Goal: Check status: Check status

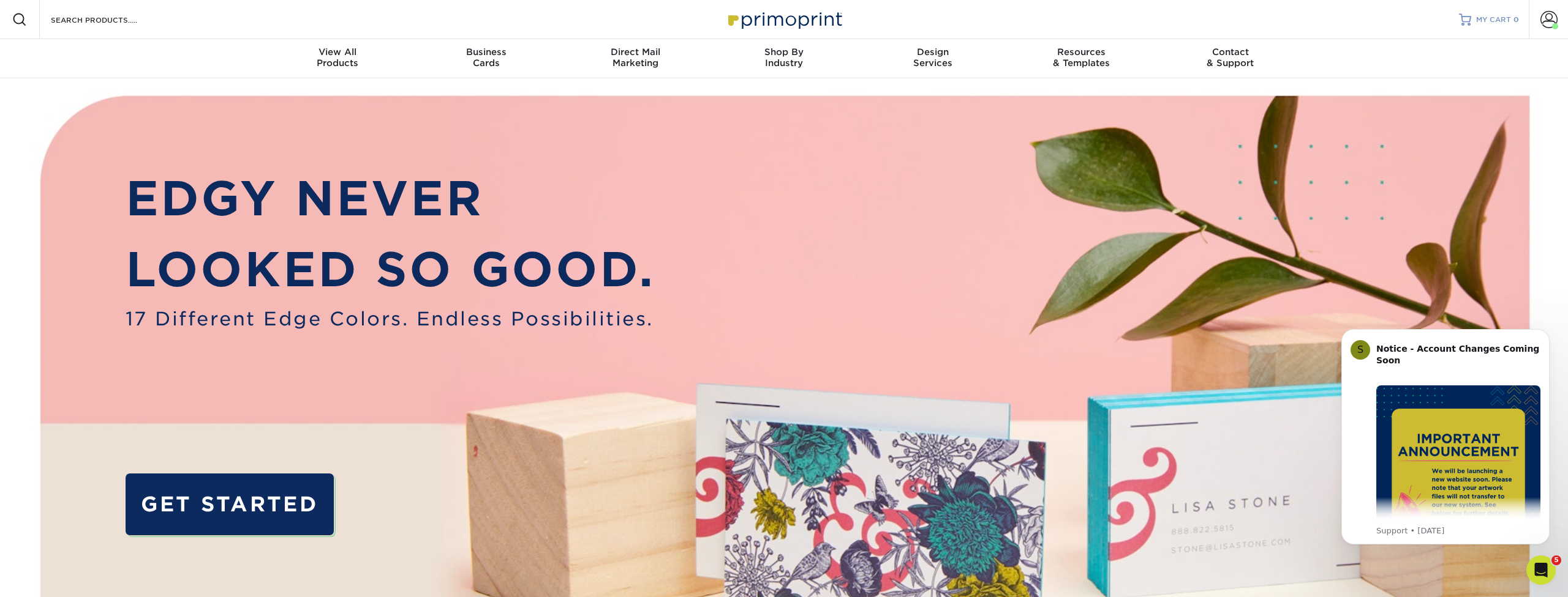
click at [1503, 16] on span "MY CART" at bounding box center [1494, 20] width 35 height 10
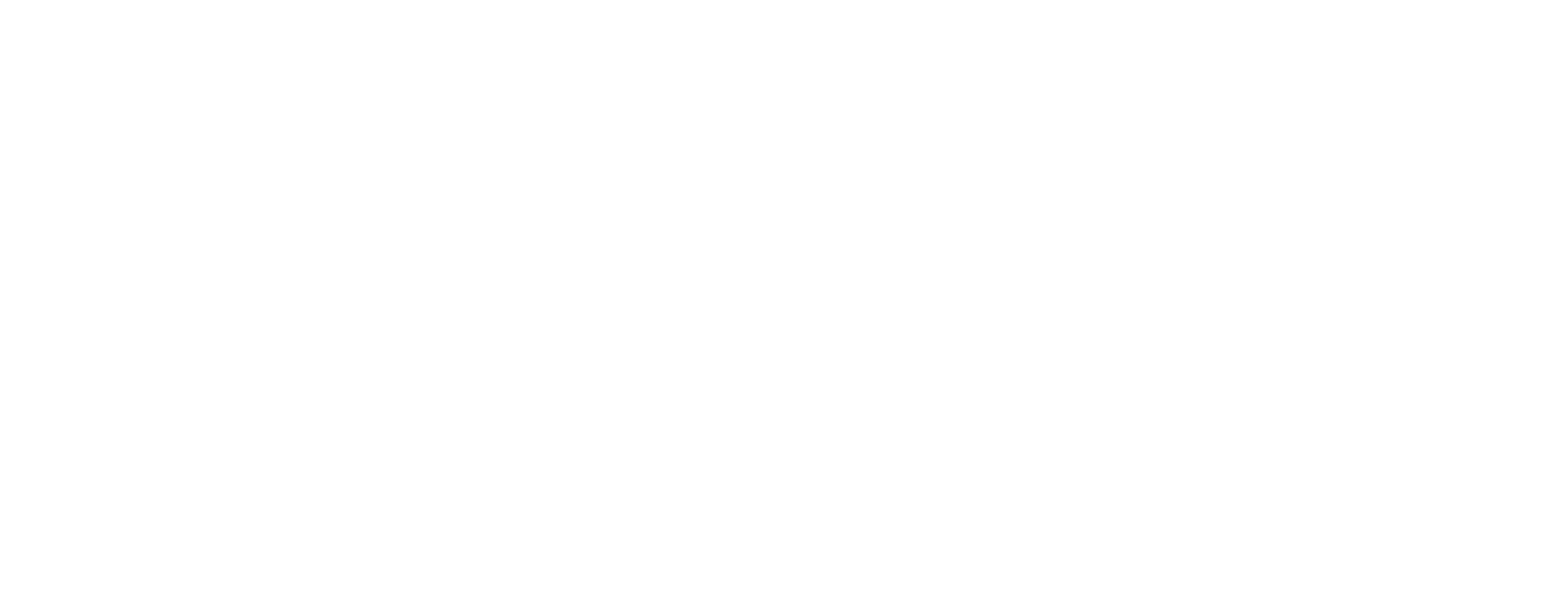
click at [1546, 18] on span at bounding box center [1549, 19] width 18 height 18
click at [1546, 22] on span at bounding box center [1549, 19] width 18 height 18
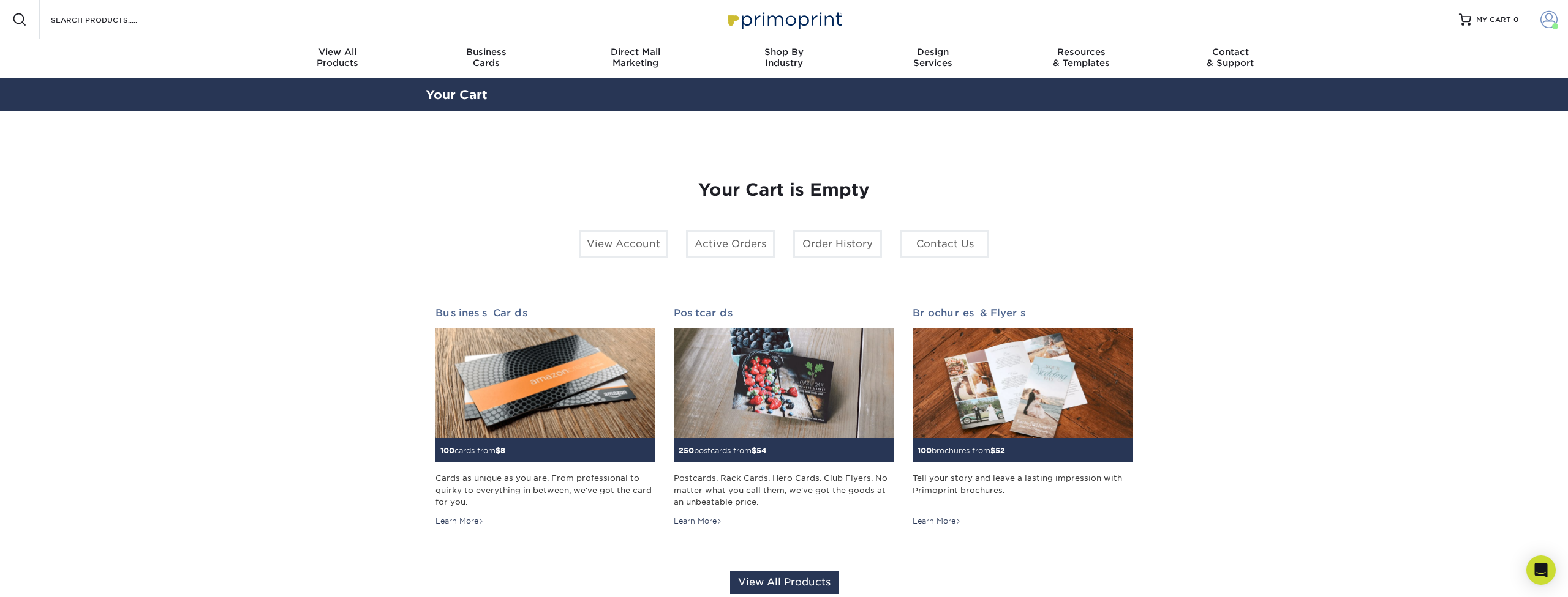
click at [1555, 24] on span at bounding box center [1555, 26] width 6 height 6
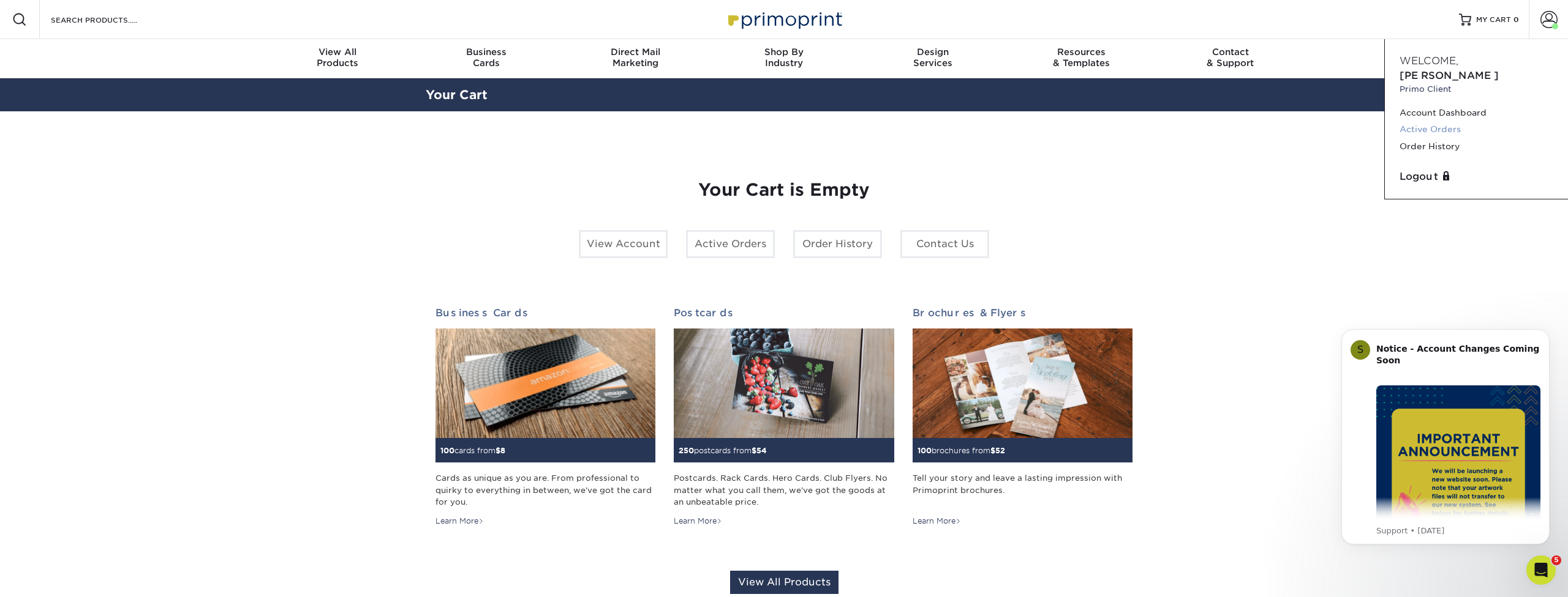
click at [1439, 121] on link "Active Orders" at bounding box center [1476, 129] width 154 height 17
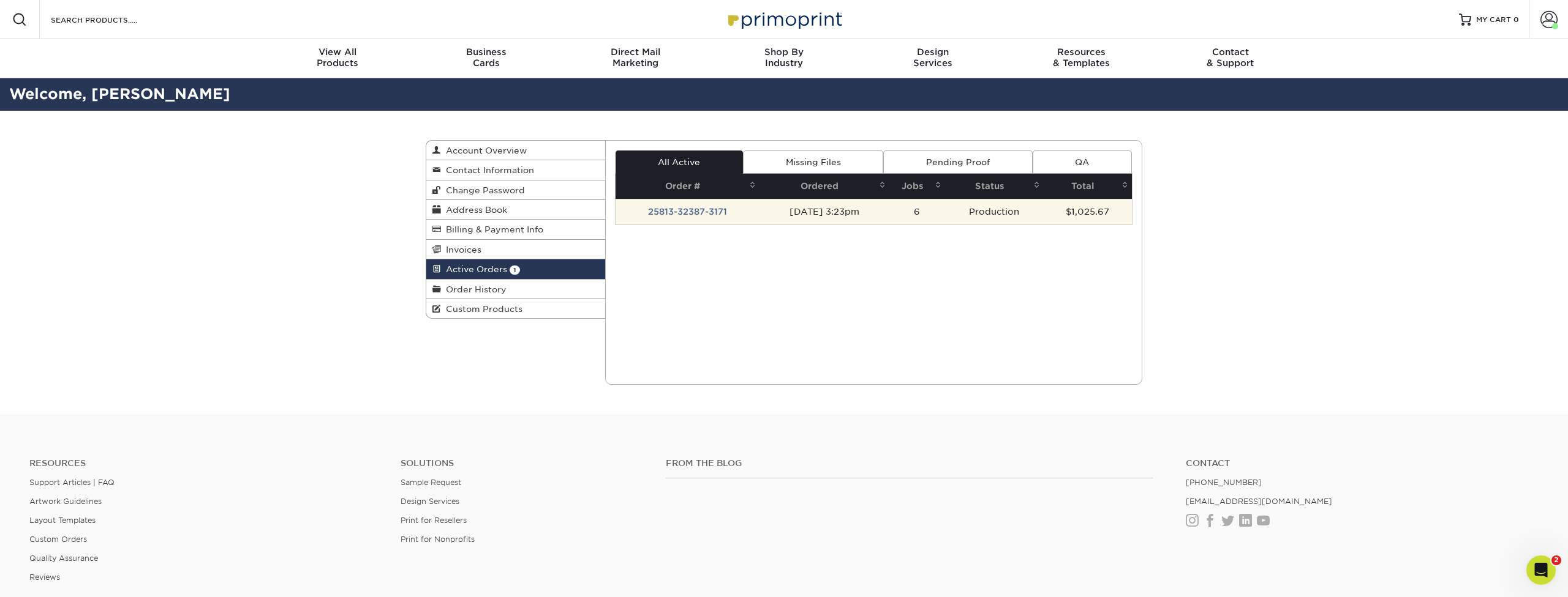
click at [996, 213] on td "Production" at bounding box center [995, 212] width 98 height 26
